Goal: Transaction & Acquisition: Purchase product/service

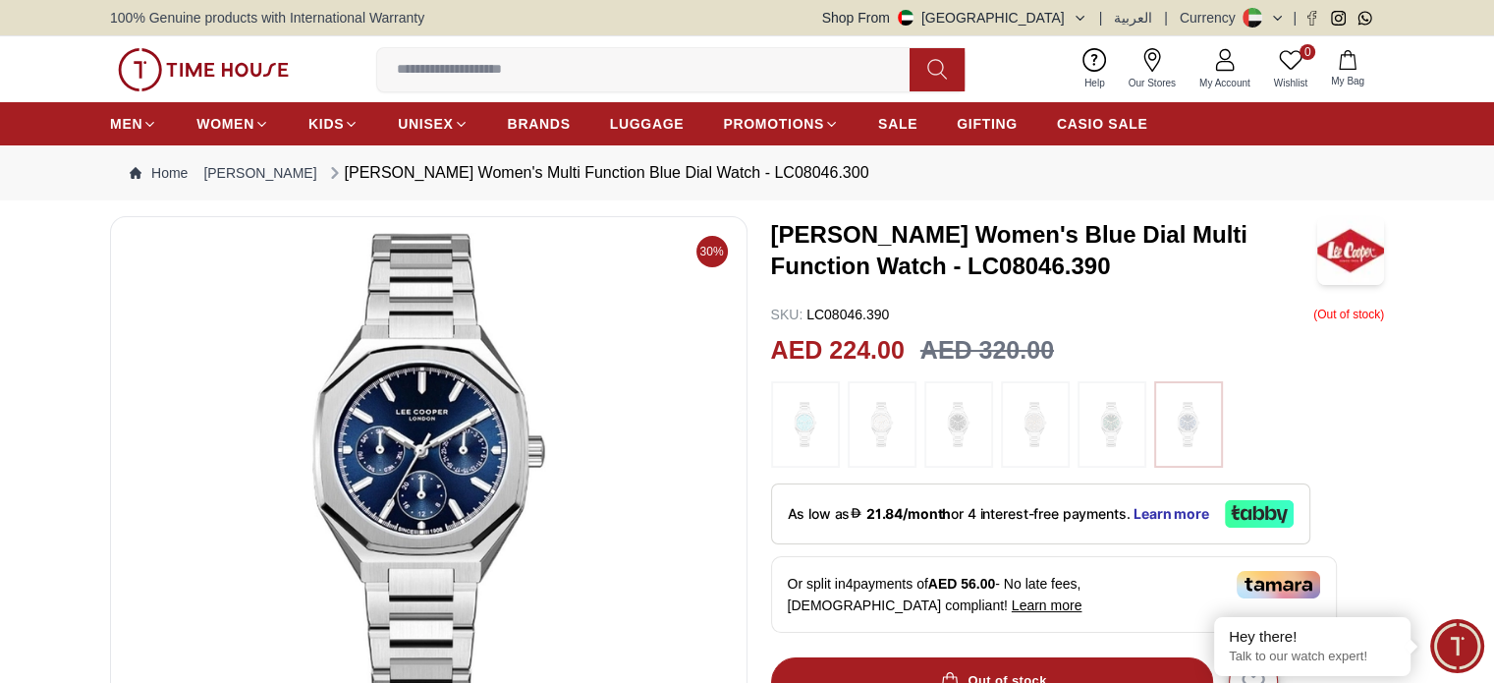
click at [1257, 21] on icon at bounding box center [1257, 24] width 9 height 7
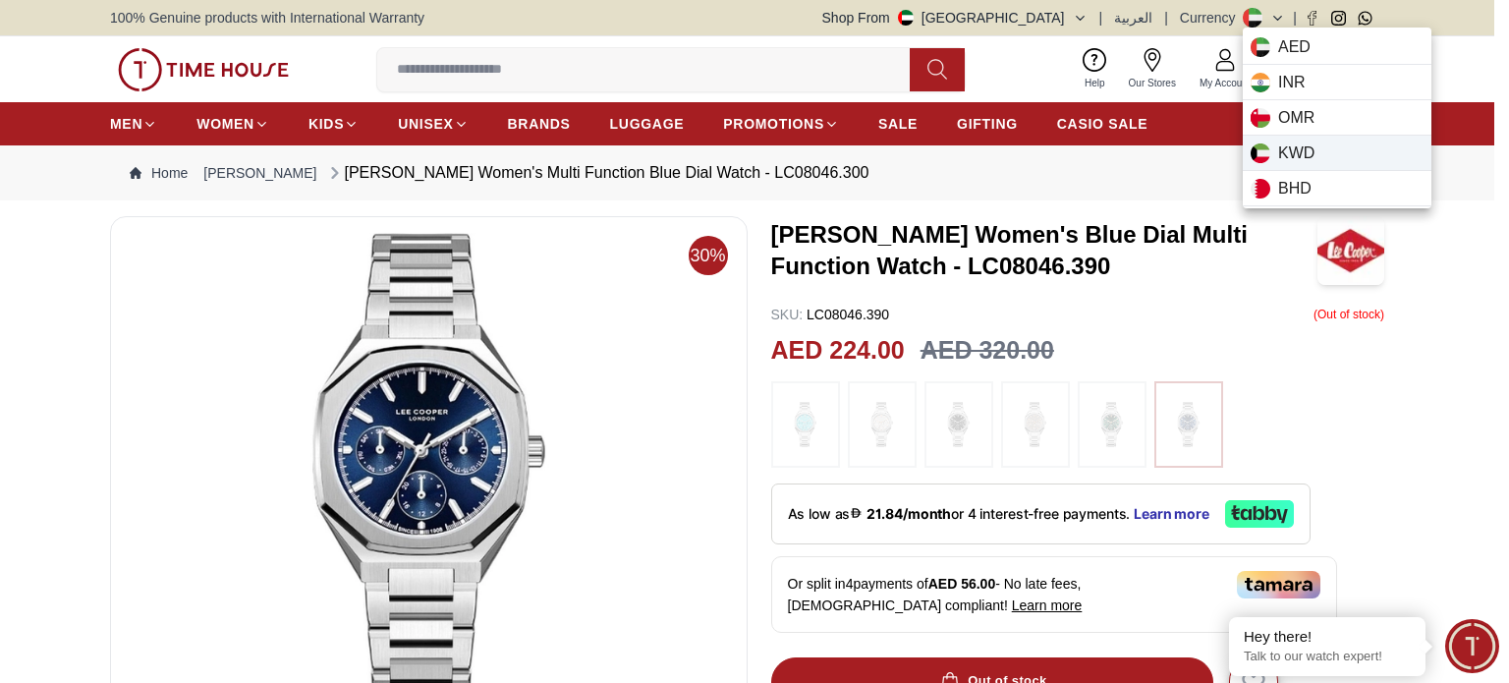
click at [1312, 147] on span "KWD" at bounding box center [1296, 153] width 36 height 24
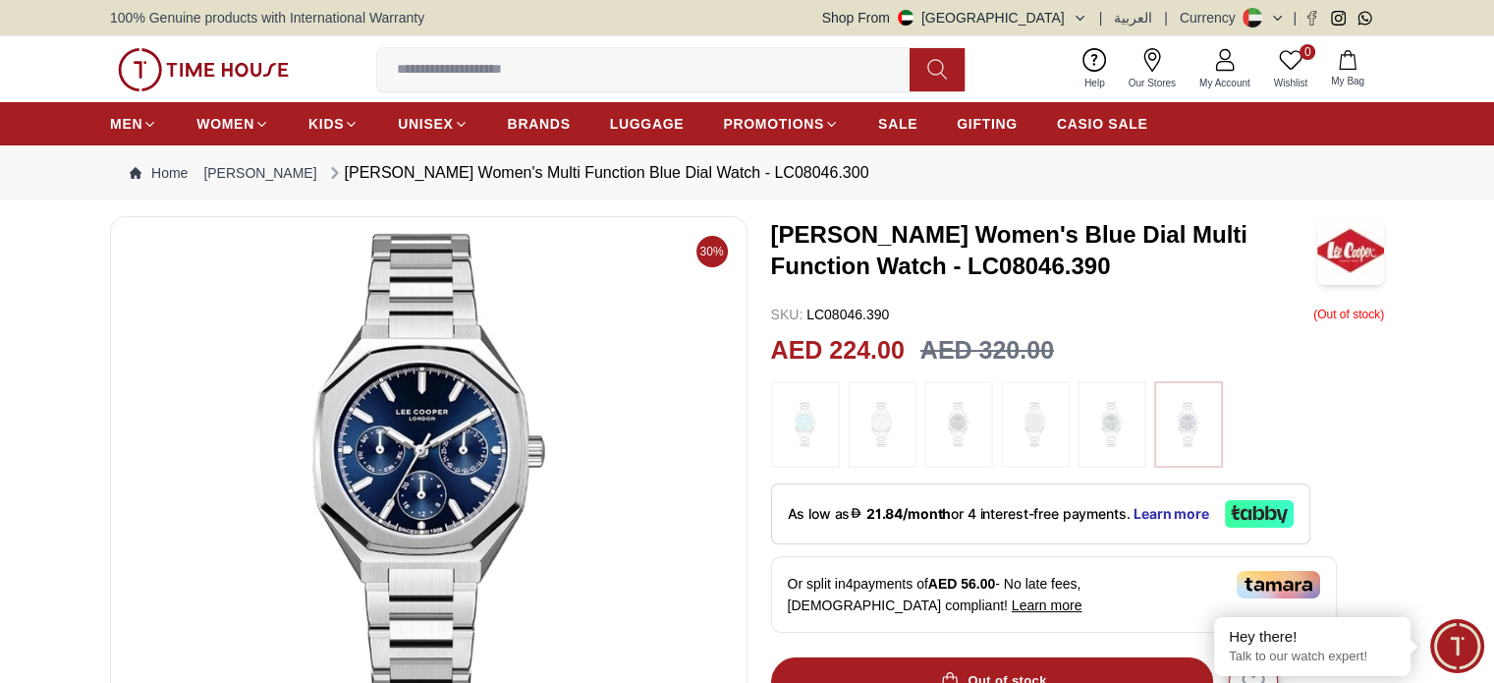
click at [1269, 22] on button at bounding box center [1264, 18] width 42 height 20
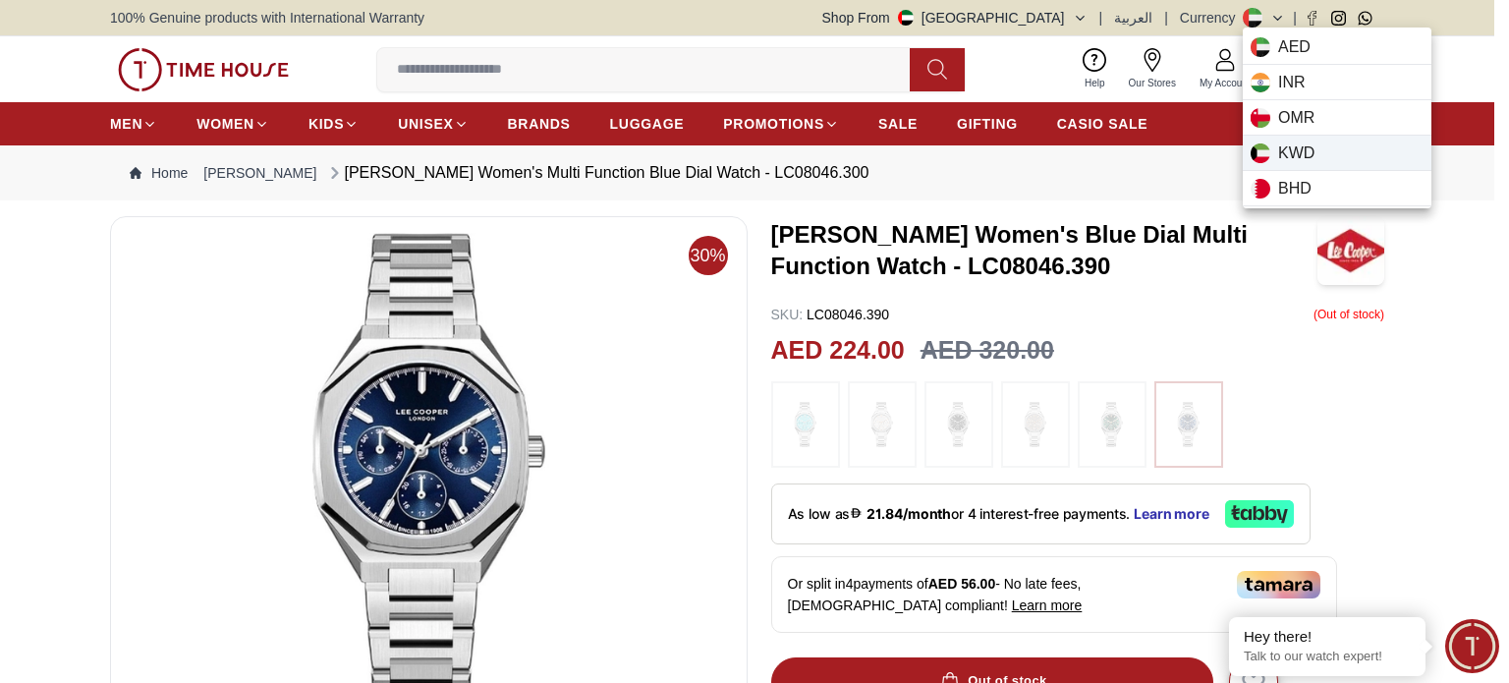
click at [1309, 158] on span "KWD" at bounding box center [1296, 153] width 36 height 24
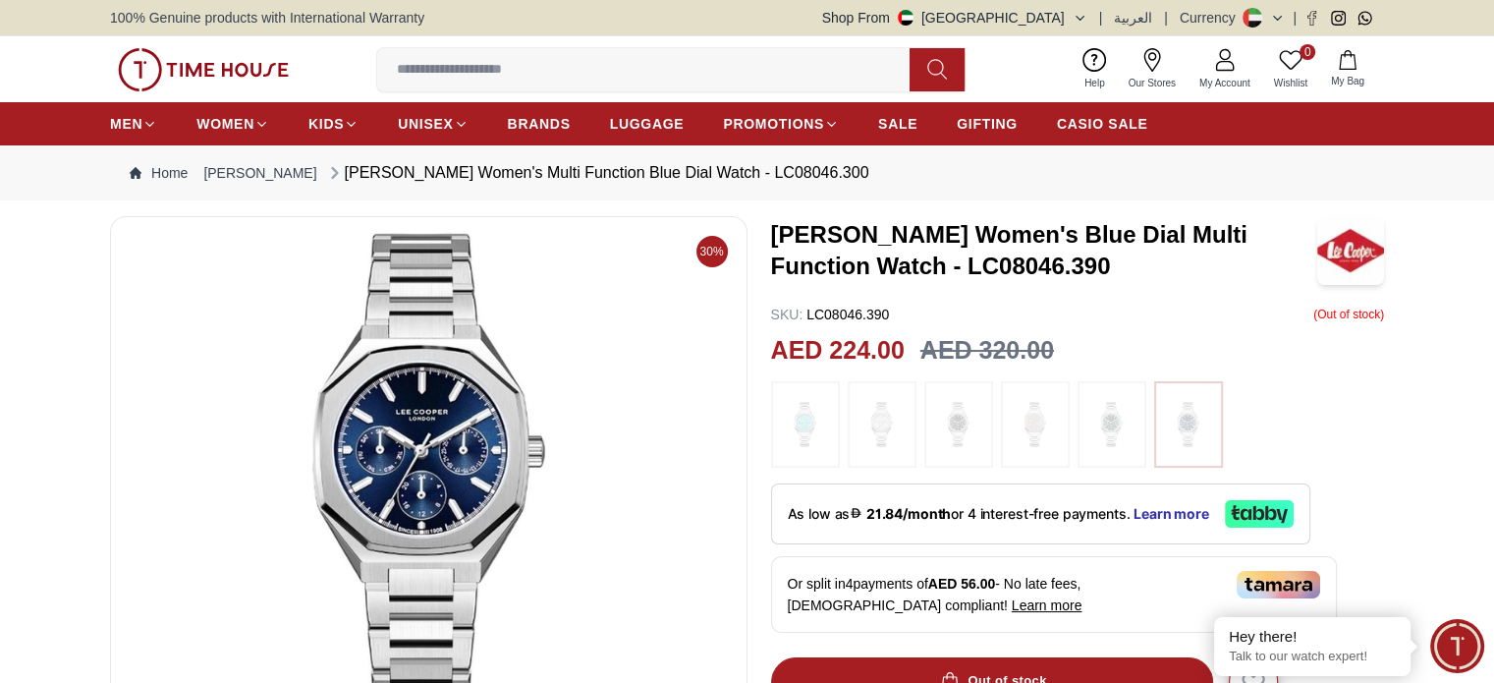
click at [1258, 17] on icon at bounding box center [1259, 18] width 7 height 7
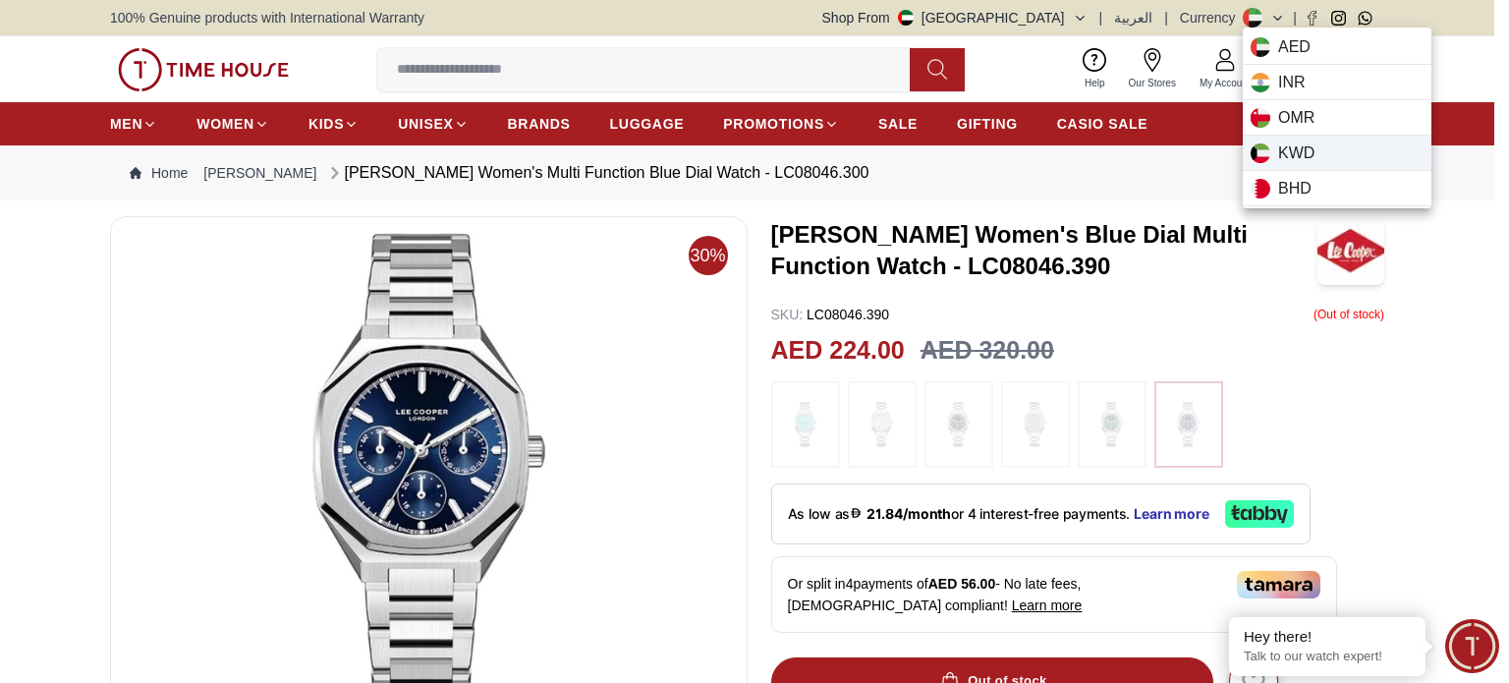
click at [1285, 147] on span "KWD" at bounding box center [1296, 153] width 36 height 24
